Goal: Check status: Check status

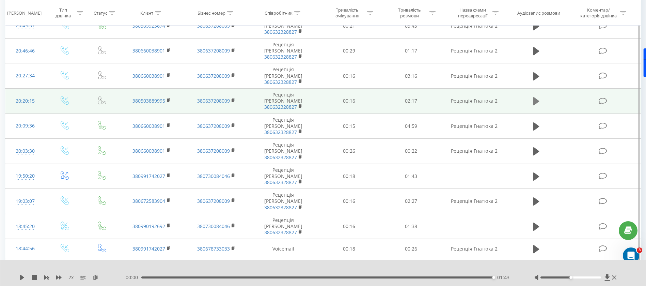
click at [533, 96] on icon at bounding box center [536, 101] width 6 height 10
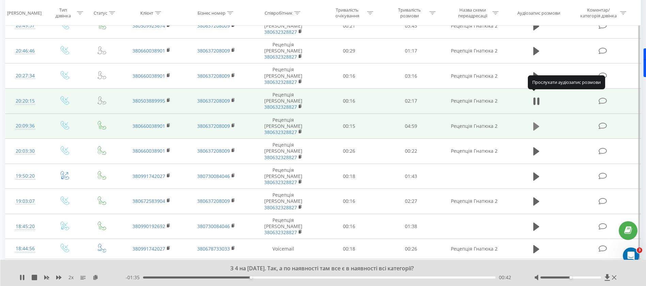
click at [535, 122] on icon at bounding box center [536, 126] width 6 height 8
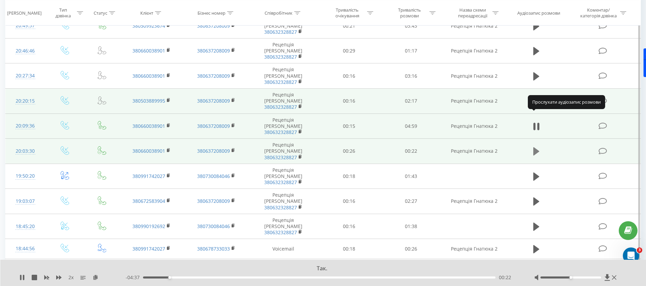
click at [535, 147] on icon at bounding box center [536, 151] width 6 height 8
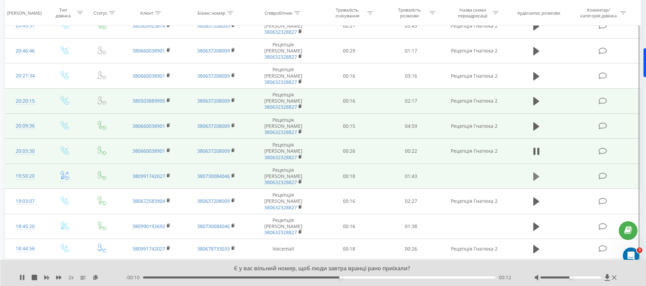
click at [537, 172] on icon at bounding box center [536, 177] width 6 height 10
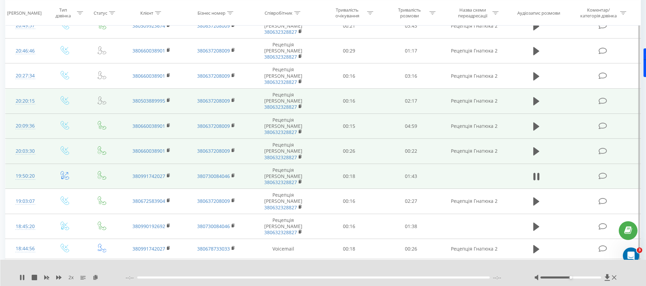
scroll to position [204, 0]
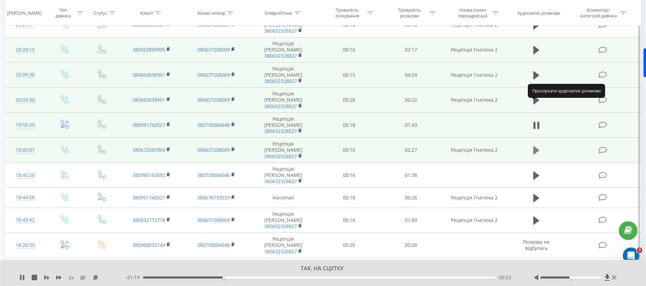
click at [536, 145] on icon at bounding box center [536, 150] width 6 height 10
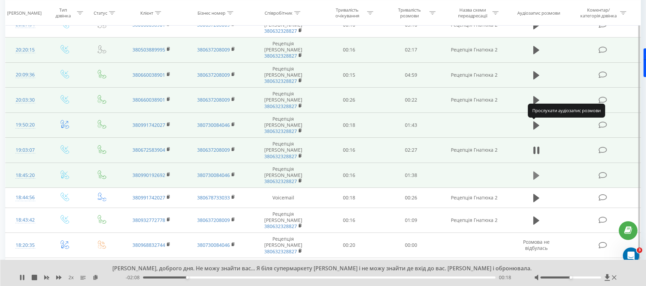
click at [536, 171] on icon at bounding box center [536, 175] width 6 height 8
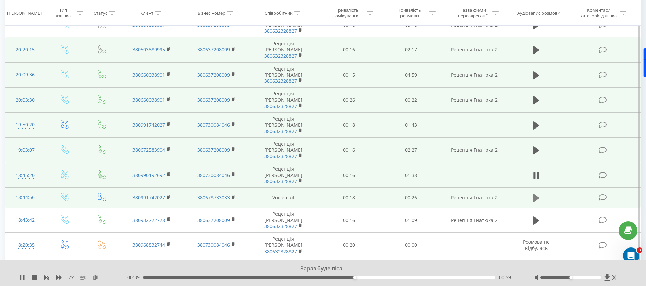
click at [535, 194] on icon at bounding box center [536, 198] width 6 height 8
click at [536, 193] on icon at bounding box center [536, 198] width 6 height 10
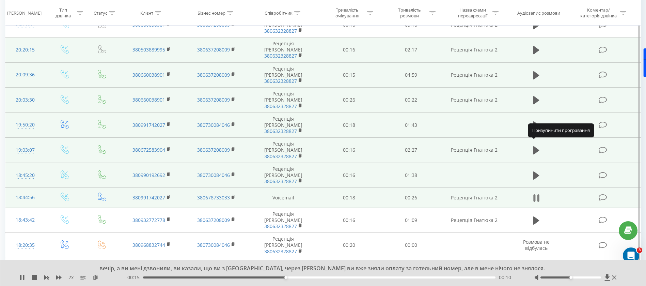
click at [536, 193] on icon at bounding box center [536, 198] width 6 height 10
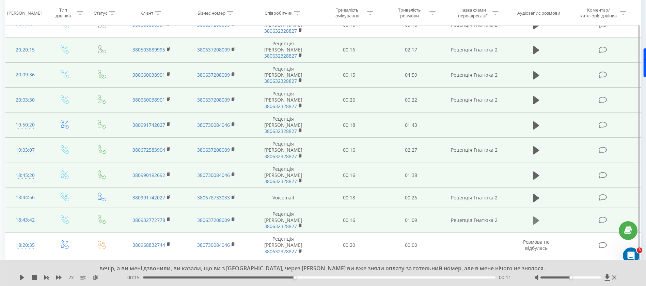
click at [539, 215] on button at bounding box center [536, 220] width 10 height 10
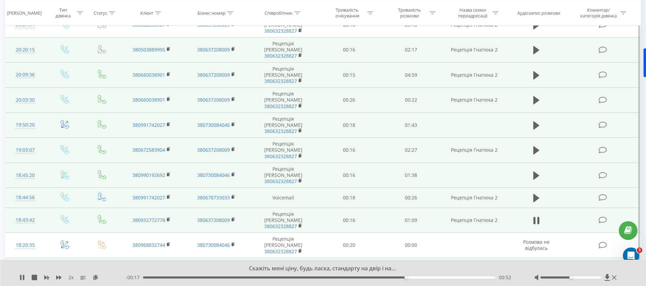
click at [535, 266] on icon at bounding box center [536, 270] width 6 height 8
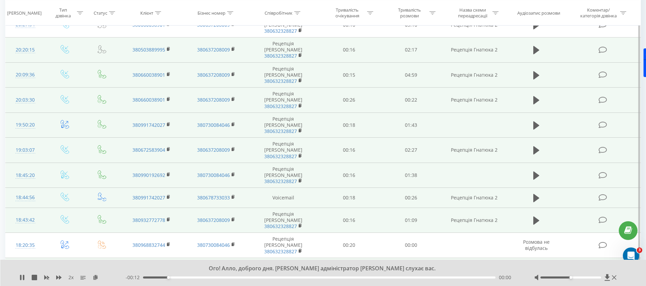
scroll to position [255, 0]
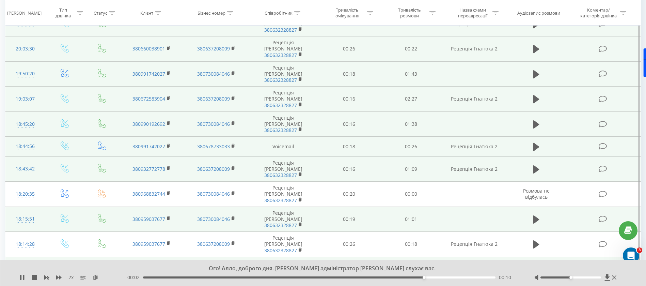
click at [536, 284] on icon at bounding box center [536, 289] width 6 height 10
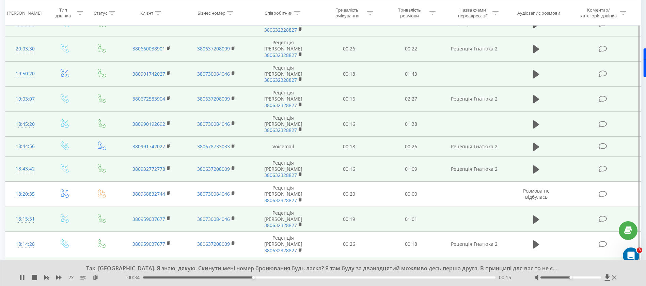
scroll to position [306, 0]
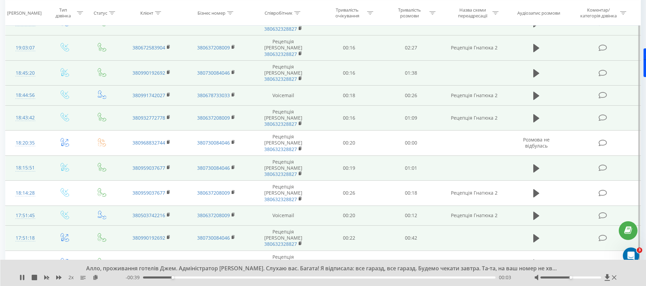
scroll to position [408, 0]
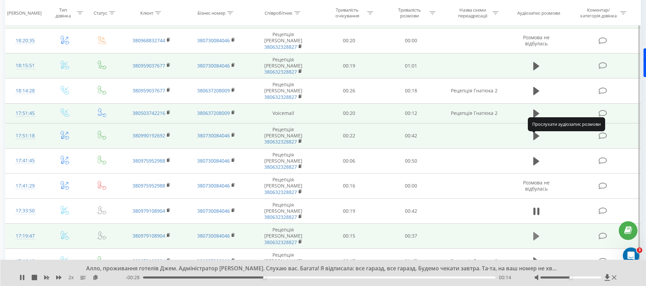
click at [536, 231] on icon at bounding box center [536, 236] width 6 height 10
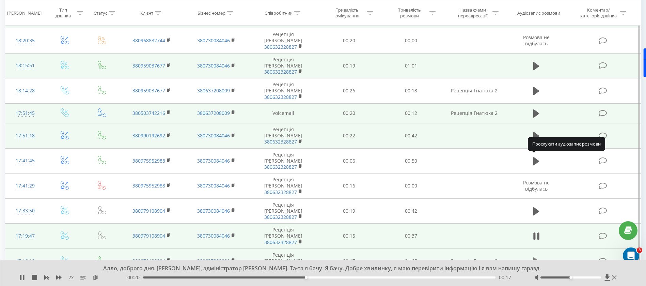
click at [535, 257] on icon at bounding box center [536, 261] width 6 height 8
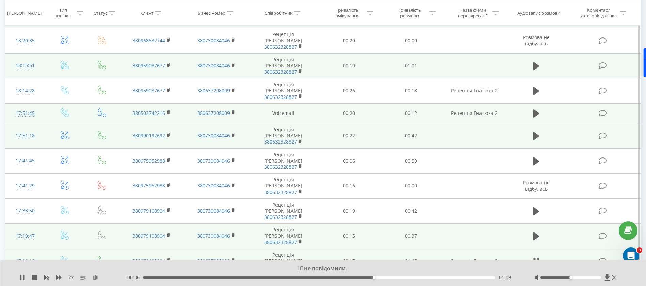
click at [534, 282] on icon at bounding box center [536, 286] width 6 height 8
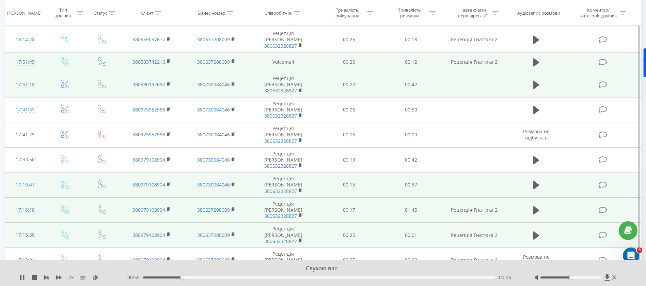
scroll to position [511, 0]
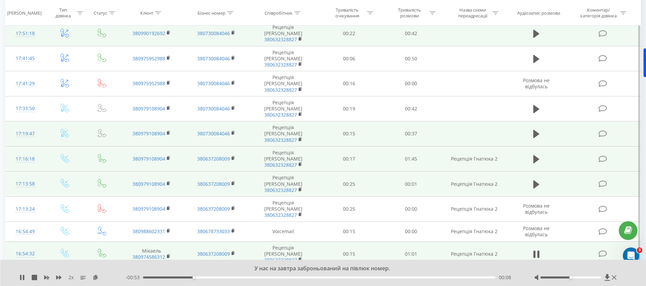
click at [540, 274] on button at bounding box center [536, 279] width 10 height 10
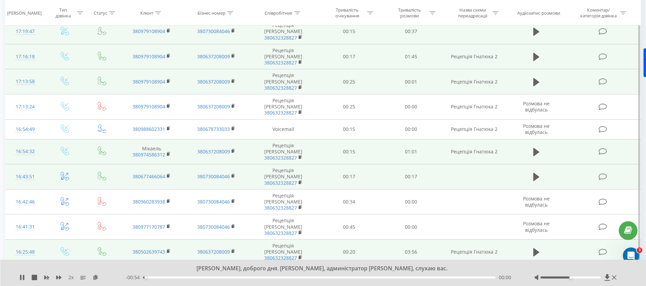
scroll to position [664, 0]
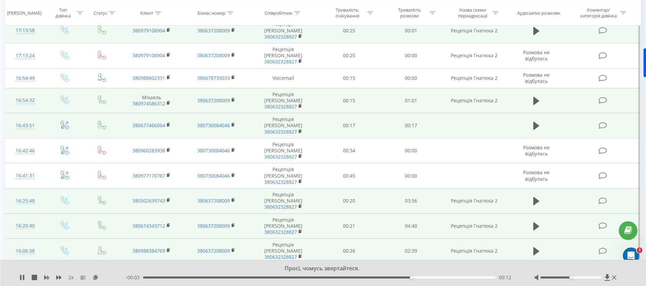
scroll to position [715, 0]
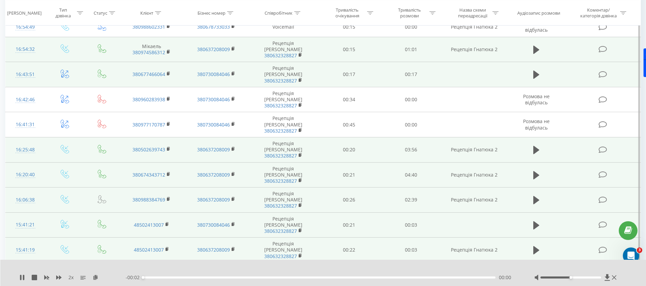
scroll to position [766, 0]
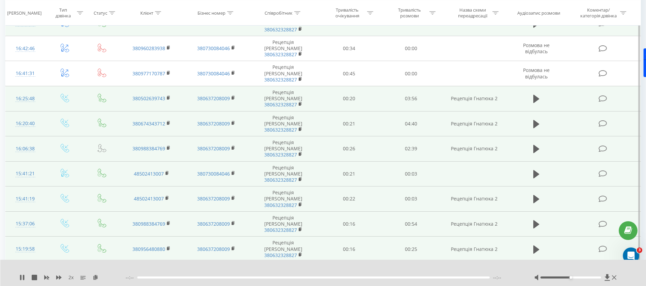
scroll to position [817, 0]
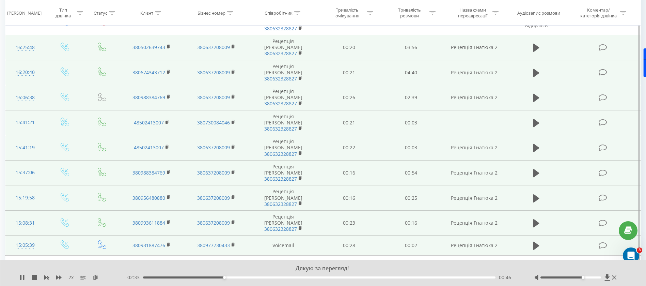
drag, startPoint x: 578, startPoint y: 278, endPoint x: 594, endPoint y: 278, distance: 15.7
click at [584, 278] on div "Accessibility label" at bounding box center [582, 277] width 3 height 3
drag, startPoint x: 595, startPoint y: 277, endPoint x: 599, endPoint y: 278, distance: 4.7
click at [599, 278] on div at bounding box center [576, 277] width 84 height 7
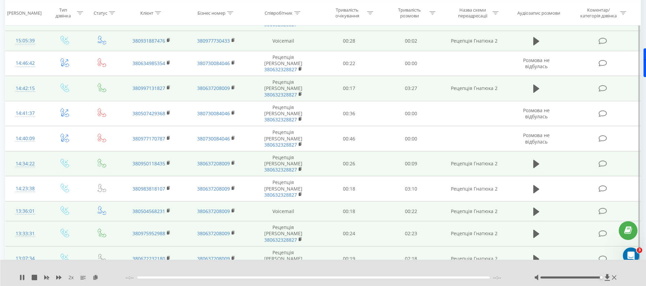
scroll to position [1123, 0]
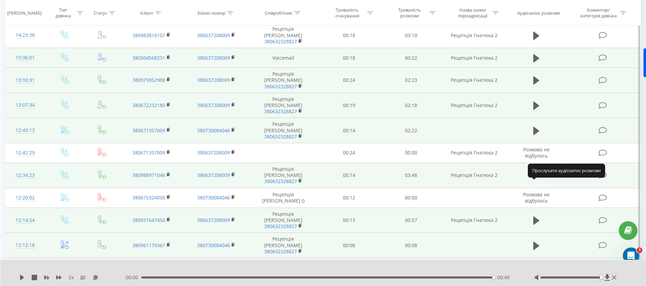
scroll to position [1225, 0]
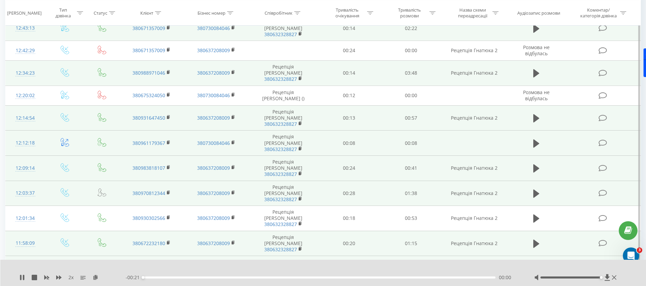
scroll to position [1327, 0]
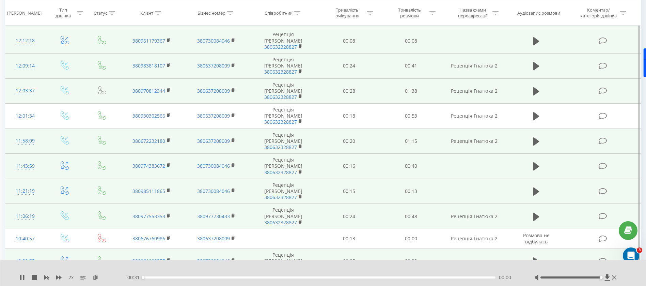
scroll to position [1429, 0]
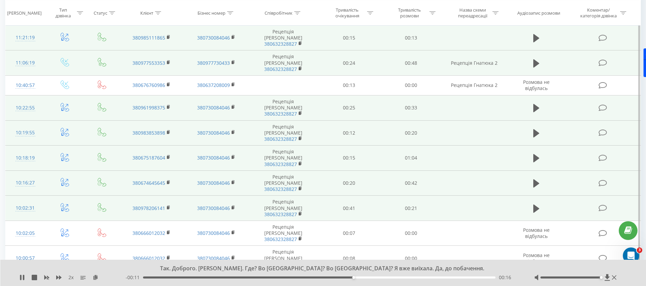
scroll to position [1583, 0]
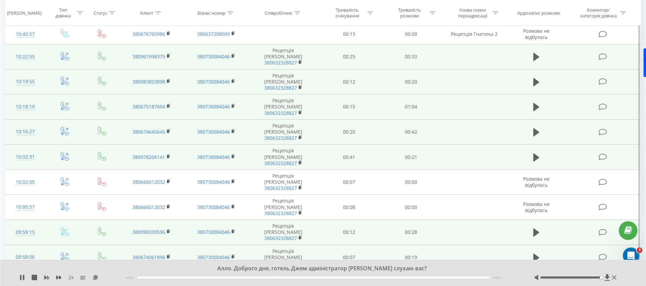
scroll to position [1634, 0]
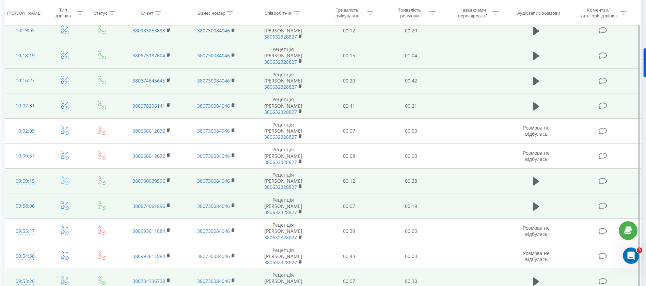
scroll to position [1684, 0]
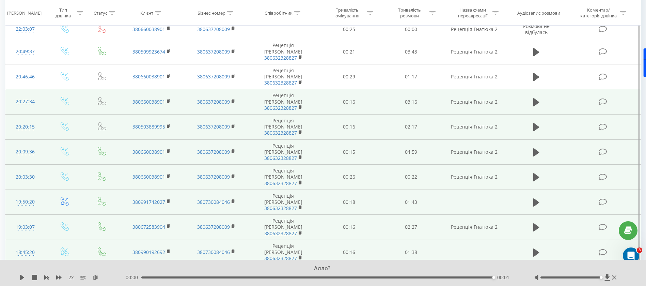
scroll to position [0, 0]
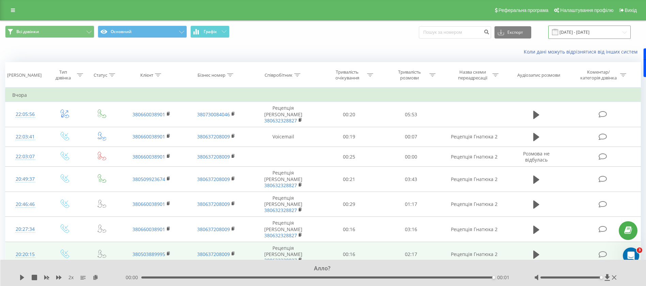
click at [597, 36] on input "[DATE] - [DATE]" at bounding box center [589, 32] width 82 height 13
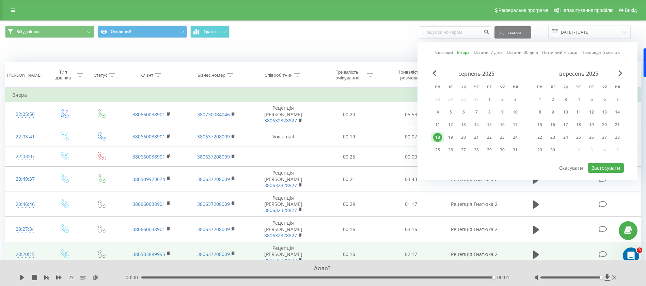
click at [445, 53] on link "Сьогодні" at bounding box center [444, 52] width 18 height 6
click at [599, 170] on button "Застосувати" at bounding box center [605, 168] width 36 height 10
type input "[DATE] - [DATE]"
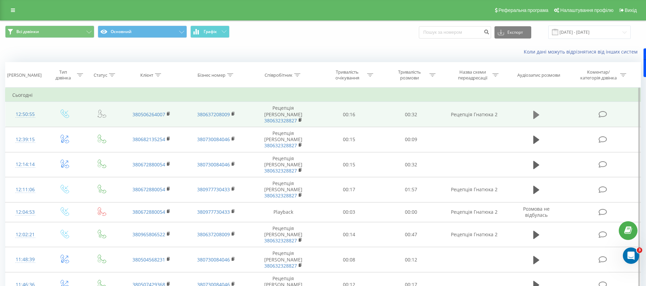
click at [540, 112] on button at bounding box center [536, 115] width 10 height 10
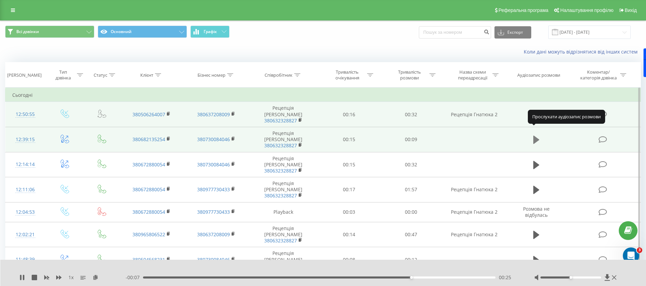
click at [536, 135] on icon at bounding box center [536, 139] width 6 height 8
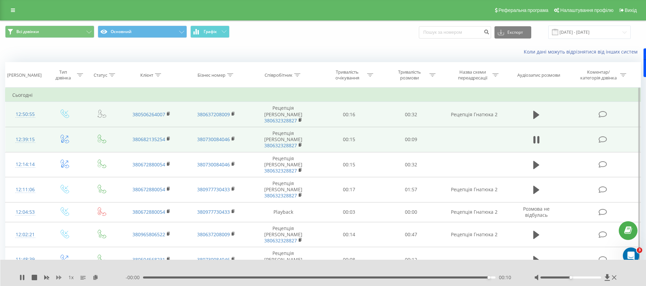
click at [59, 276] on icon at bounding box center [58, 276] width 5 height 5
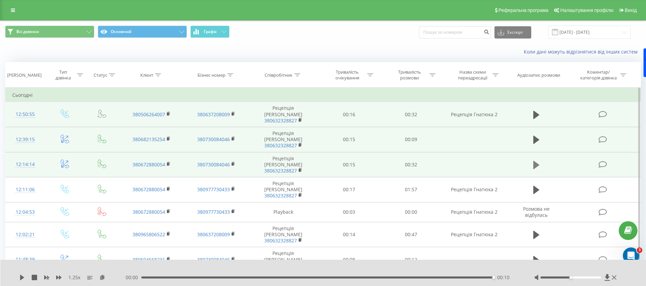
click at [538, 160] on icon at bounding box center [536, 165] width 6 height 10
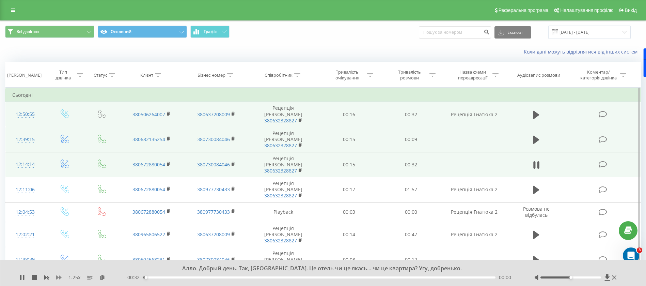
click at [61, 275] on icon at bounding box center [58, 276] width 5 height 5
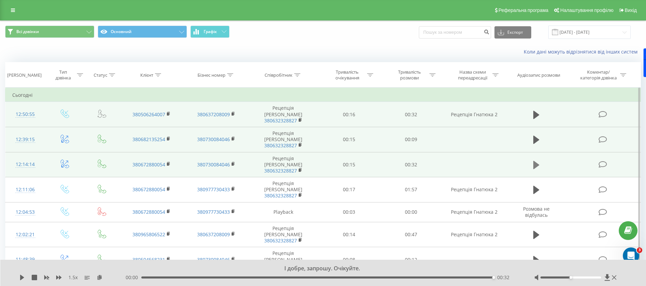
click at [533, 161] on icon at bounding box center [536, 165] width 6 height 8
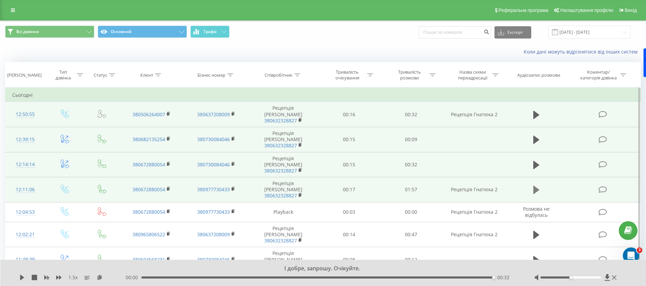
click at [537, 184] on button at bounding box center [536, 189] width 10 height 10
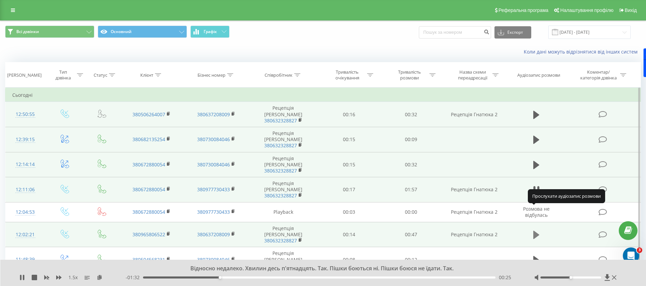
click at [539, 229] on button at bounding box center [536, 234] width 10 height 10
click at [533, 231] on icon at bounding box center [534, 234] width 2 height 7
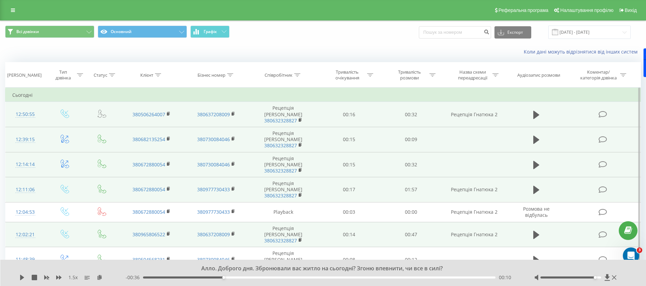
drag, startPoint x: 571, startPoint y: 277, endPoint x: 595, endPoint y: 274, distance: 23.7
click at [598, 276] on div at bounding box center [570, 277] width 61 height 2
